Goal: Information Seeking & Learning: Check status

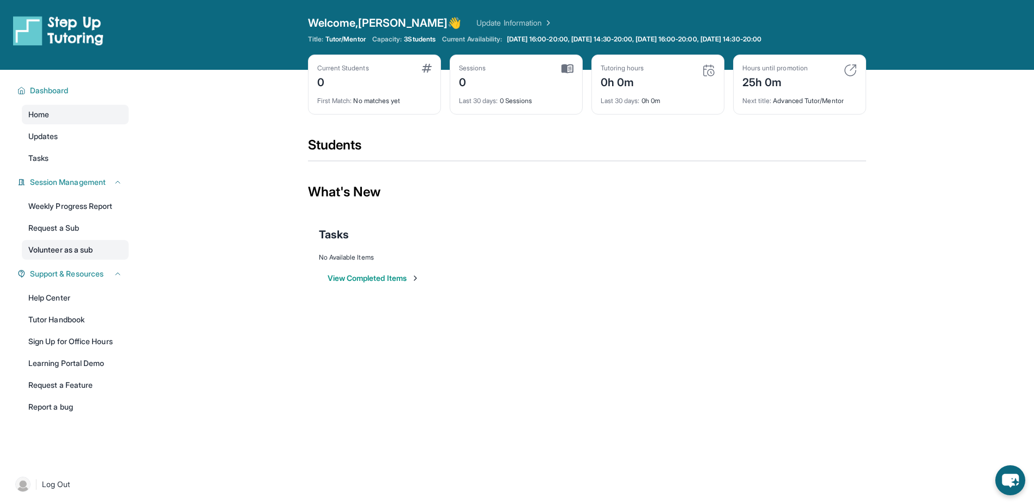
click at [60, 248] on link "Volunteer as a sub" at bounding box center [75, 250] width 107 height 20
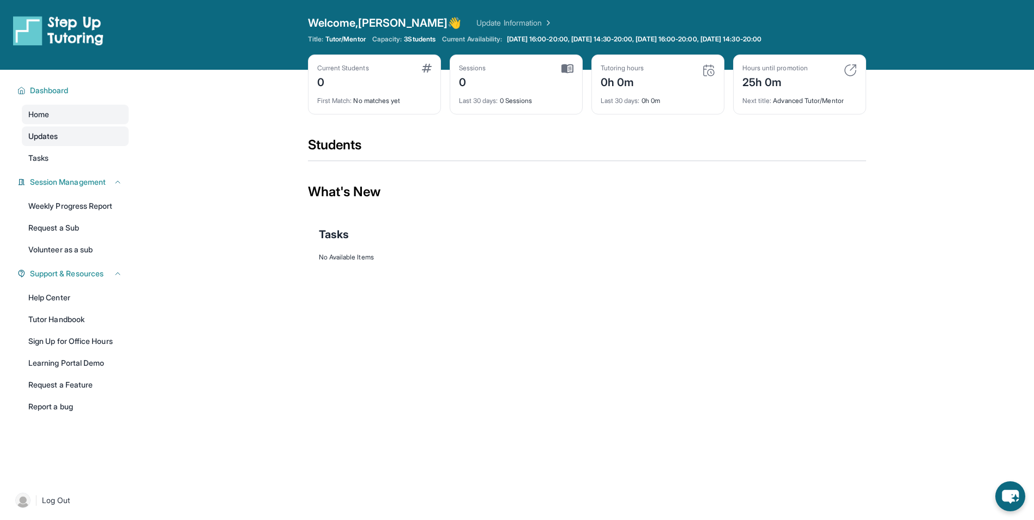
click at [79, 137] on link "Updates" at bounding box center [75, 136] width 107 height 20
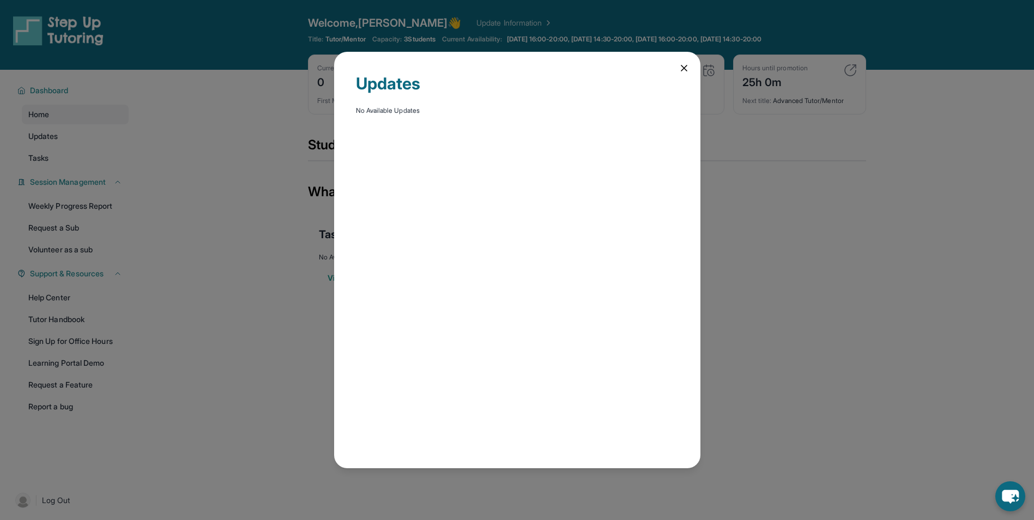
click at [94, 156] on div "Updates No Available Updates" at bounding box center [517, 260] width 1034 height 520
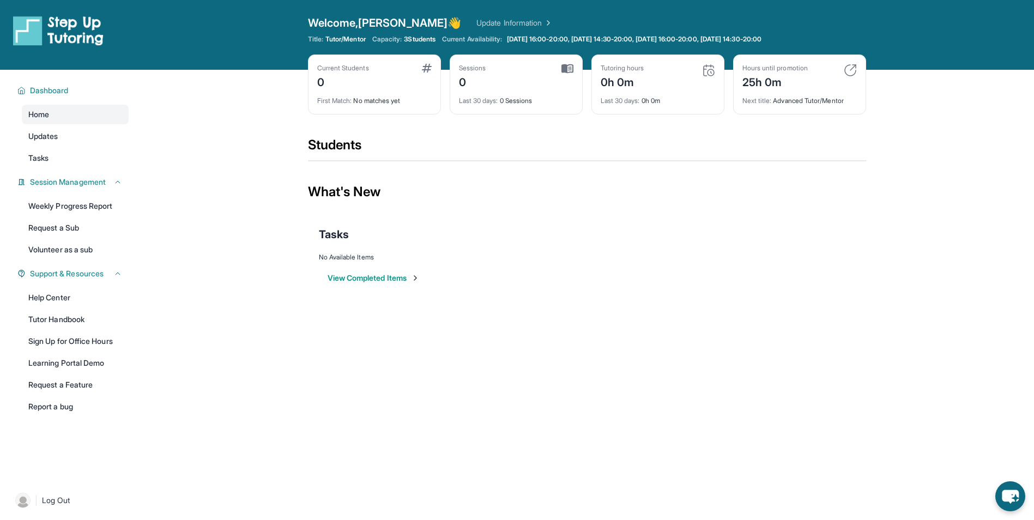
click at [370, 278] on button "View Completed Items" at bounding box center [374, 278] width 92 height 11
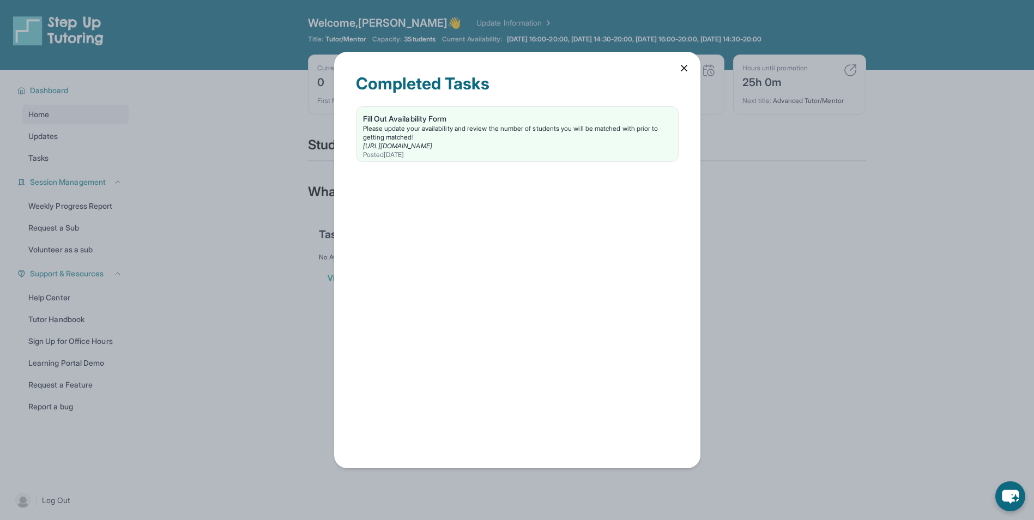
click at [253, 228] on div "Completed Tasks Fill Out Availability Form Please update your availability and …" at bounding box center [517, 260] width 1034 height 520
drag, startPoint x: 693, startPoint y: 63, endPoint x: 678, endPoint y: 66, distance: 15.5
click at [693, 63] on div "Completed Tasks Fill Out Availability Form Please update your availability and …" at bounding box center [517, 260] width 366 height 416
click at [674, 67] on div "Completed Tasks Fill Out Availability Form Please update your availability and …" at bounding box center [517, 260] width 366 height 416
click at [673, 73] on div "Completed Tasks Fill Out Availability Form Please update your availability and …" at bounding box center [517, 260] width 366 height 416
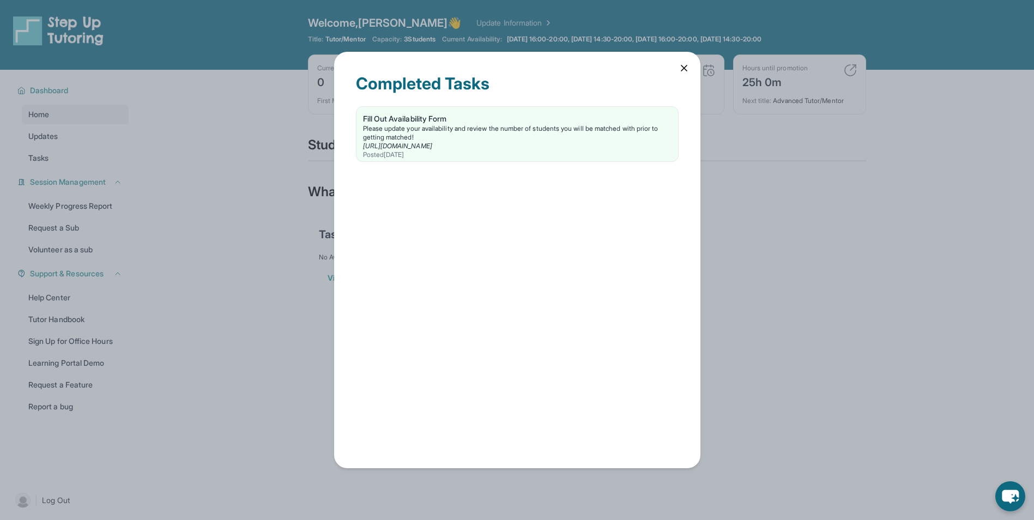
click at [658, 64] on div "Completed Tasks Fill Out Availability Form Please update your availability and …" at bounding box center [517, 260] width 366 height 416
click at [680, 68] on icon at bounding box center [684, 68] width 11 height 11
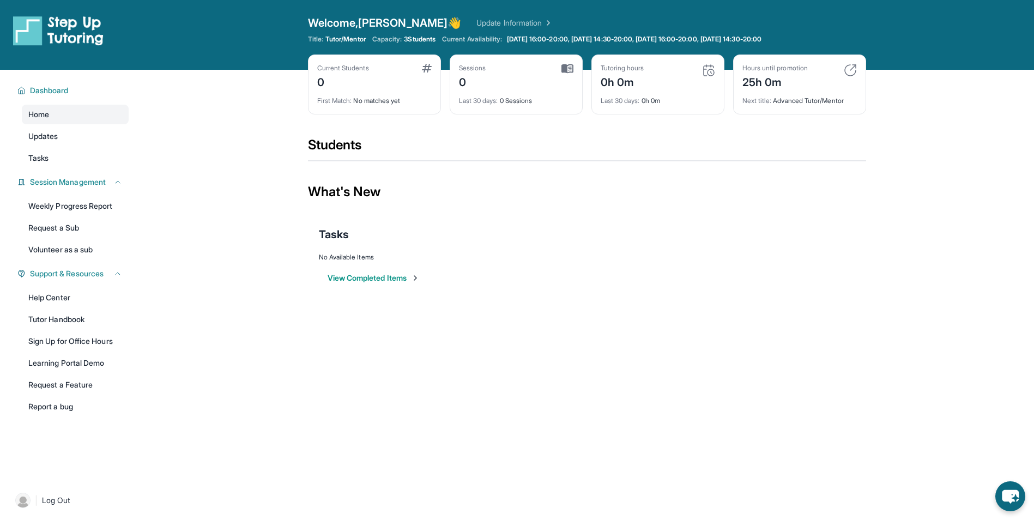
click at [859, 82] on div "Hours until promotion 25h 0m Next title : Advanced Tutor/Mentor" at bounding box center [799, 85] width 133 height 60
click at [834, 76] on div "Hours until promotion 25h 0m" at bounding box center [800, 77] width 114 height 26
click at [818, 105] on div "Hours until promotion 25h 0m Next title : Advanced Tutor/Mentor" at bounding box center [799, 85] width 133 height 60
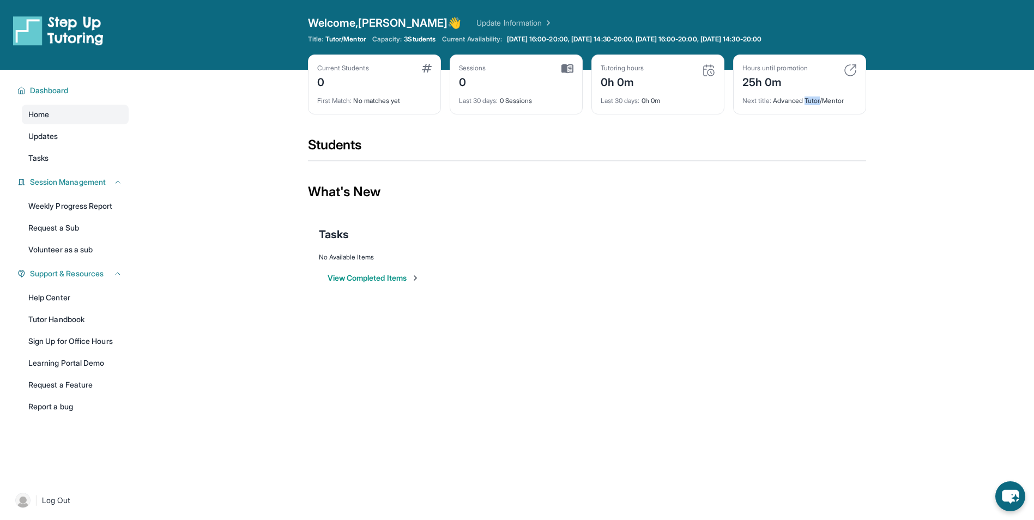
click at [478, 19] on link "Update Information" at bounding box center [514, 22] width 76 height 11
click at [81, 347] on link "Sign Up for Office Hours" at bounding box center [75, 341] width 107 height 20
click at [100, 356] on link "Learning Portal Demo" at bounding box center [75, 363] width 107 height 20
click at [445, 74] on div "Current Students 0 First Match : No matches yet Sessions 0 Last 30 days : 0 Ses…" at bounding box center [587, 96] width 558 height 82
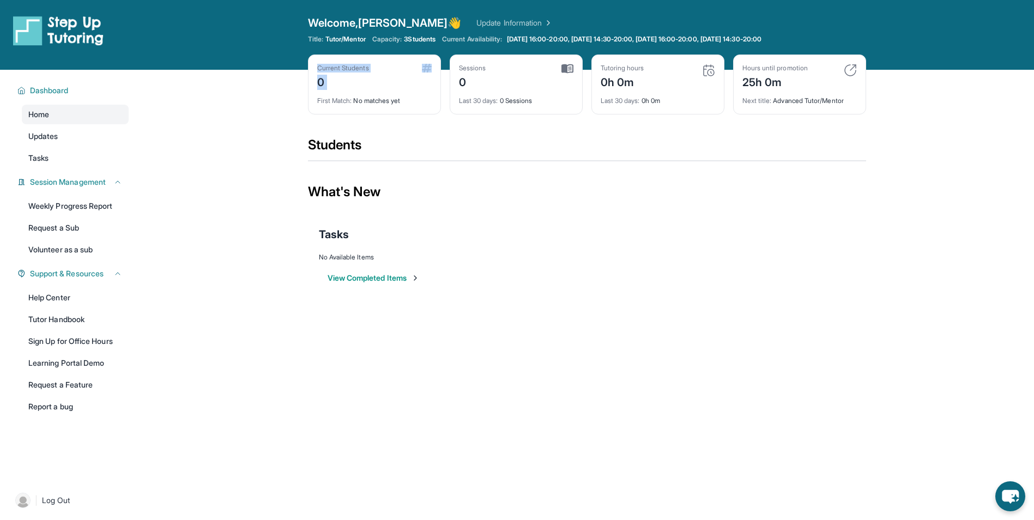
click at [445, 74] on div "Current Students 0 First Match : No matches yet Sessions 0 Last 30 days : 0 Ses…" at bounding box center [587, 96] width 558 height 82
